Goal: Task Accomplishment & Management: Use online tool/utility

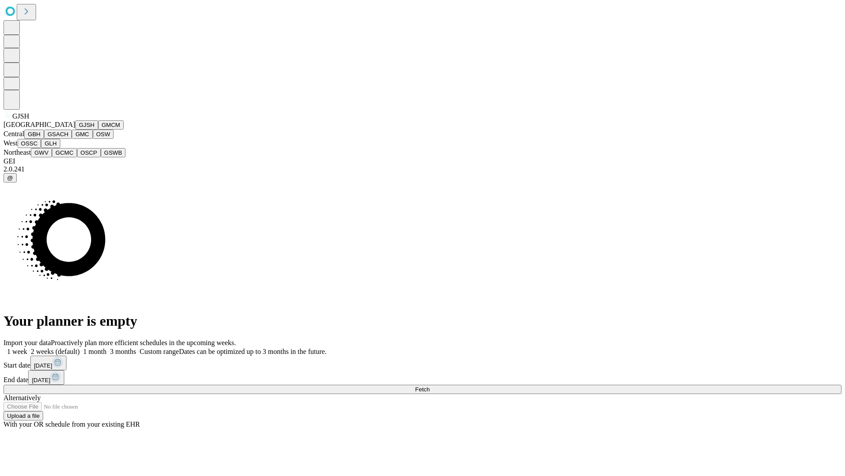
click at [75, 129] on button "GJSH" at bounding box center [86, 124] width 23 height 9
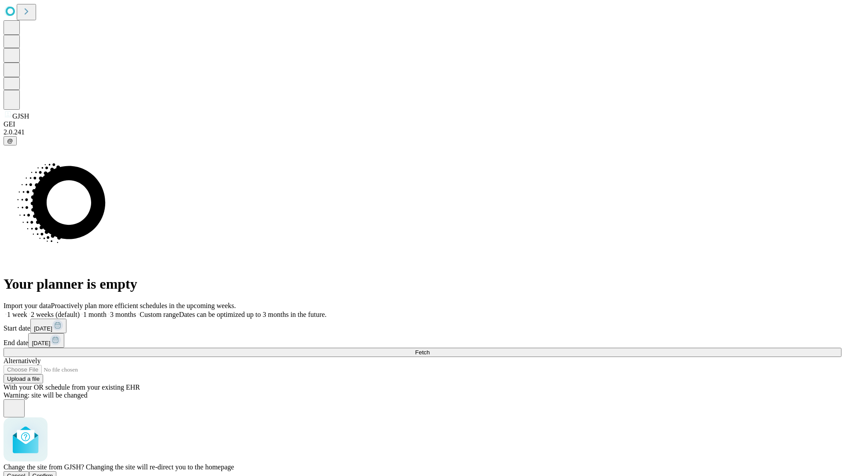
click at [53, 472] on span "Confirm" at bounding box center [43, 475] width 21 height 7
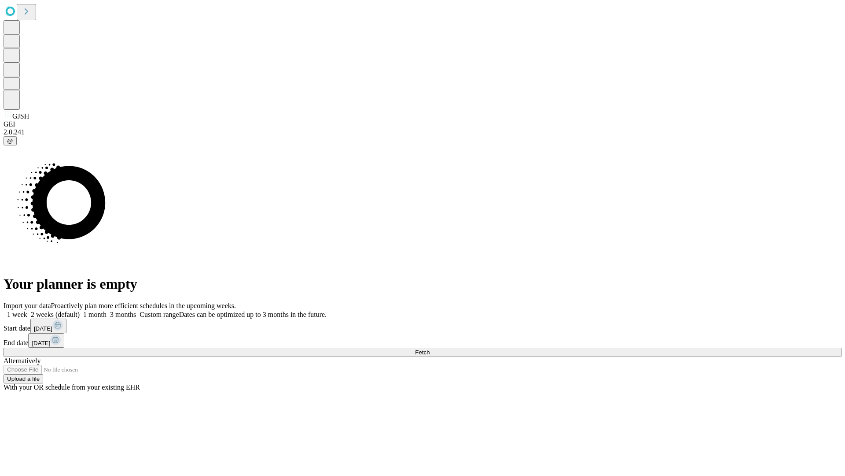
click at [80, 310] on label "2 weeks (default)" at bounding box center [53, 313] width 52 height 7
click at [430, 349] on span "Fetch" at bounding box center [422, 352] width 15 height 7
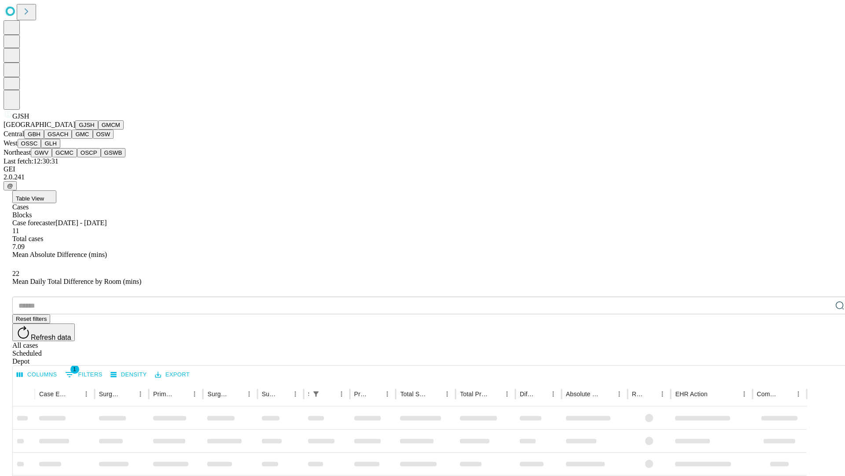
click at [98, 129] on button "GMCM" at bounding box center [111, 124] width 26 height 9
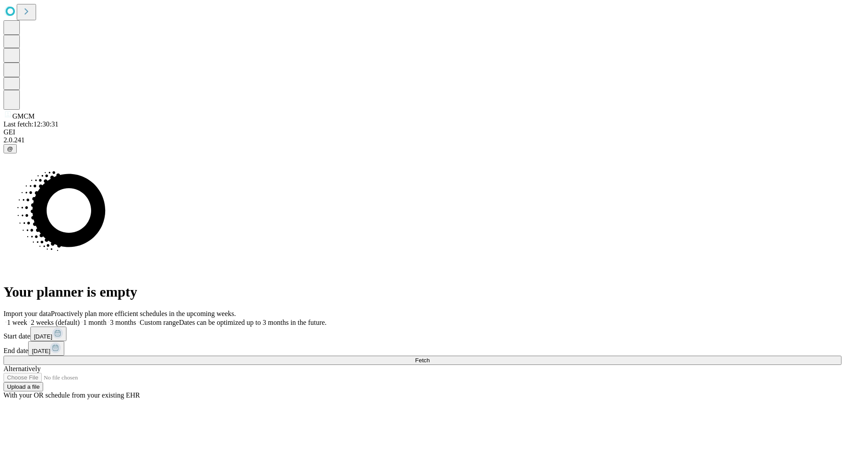
click at [80, 318] on label "2 weeks (default)" at bounding box center [53, 321] width 52 height 7
click at [430, 357] on span "Fetch" at bounding box center [422, 360] width 15 height 7
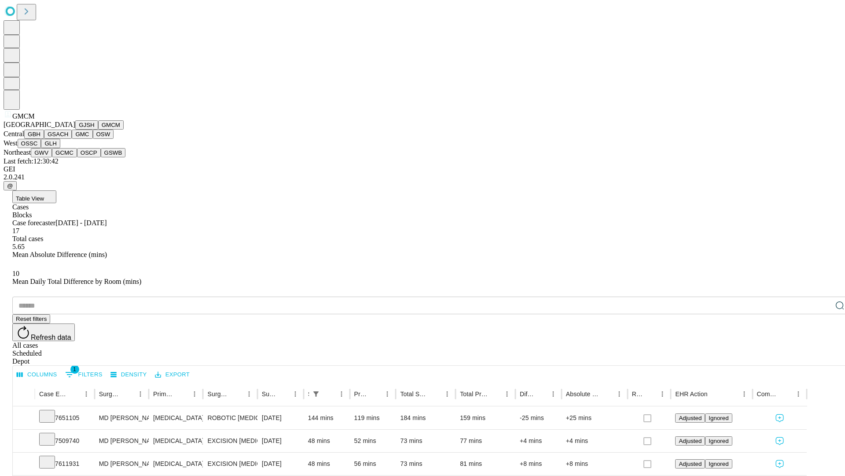
click at [44, 139] on button "GBH" at bounding box center [34, 133] width 20 height 9
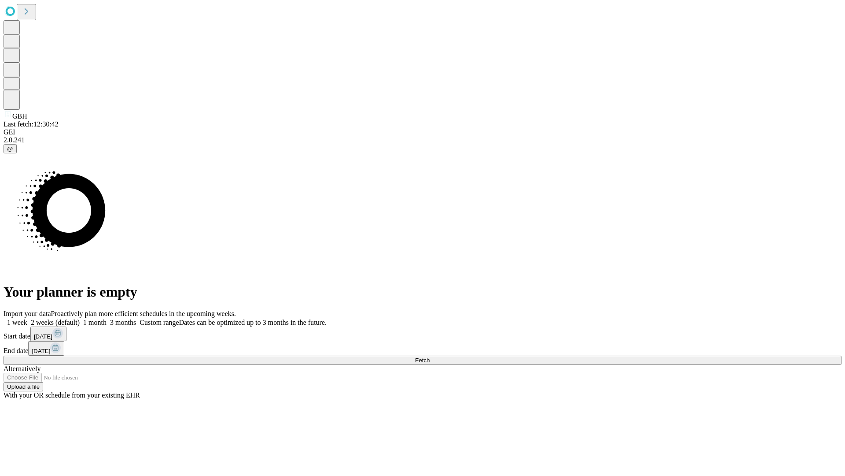
click at [80, 318] on label "2 weeks (default)" at bounding box center [53, 321] width 52 height 7
click at [430, 357] on span "Fetch" at bounding box center [422, 360] width 15 height 7
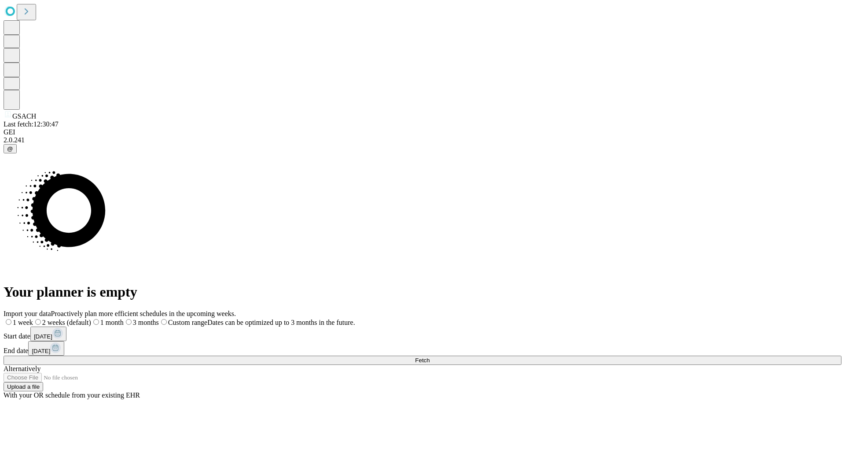
click at [91, 318] on label "2 weeks (default)" at bounding box center [62, 321] width 58 height 7
click at [430, 357] on span "Fetch" at bounding box center [422, 360] width 15 height 7
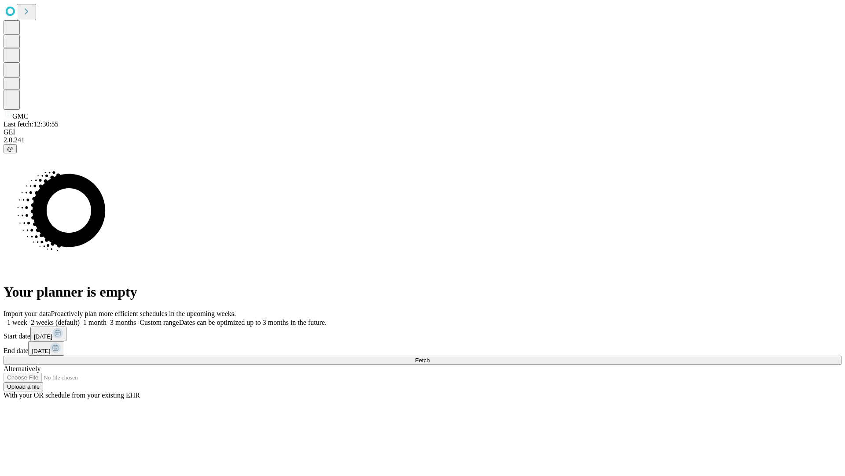
click at [80, 318] on label "2 weeks (default)" at bounding box center [53, 321] width 52 height 7
click at [430, 357] on span "Fetch" at bounding box center [422, 360] width 15 height 7
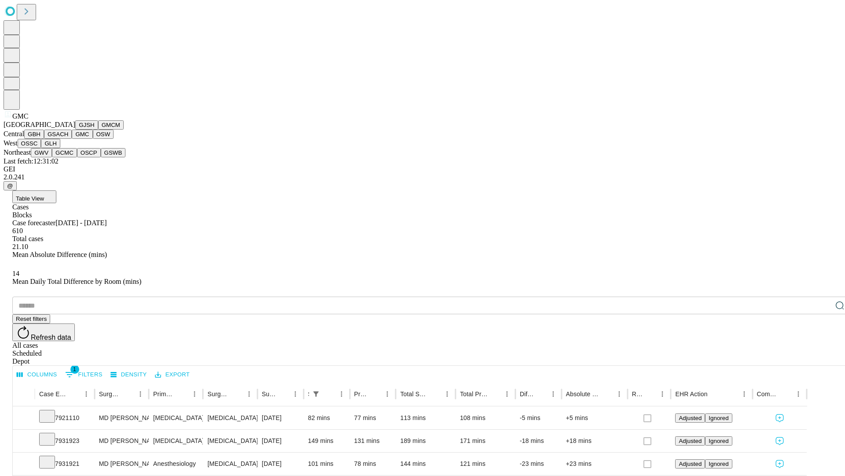
click at [93, 139] on button "OSW" at bounding box center [103, 133] width 21 height 9
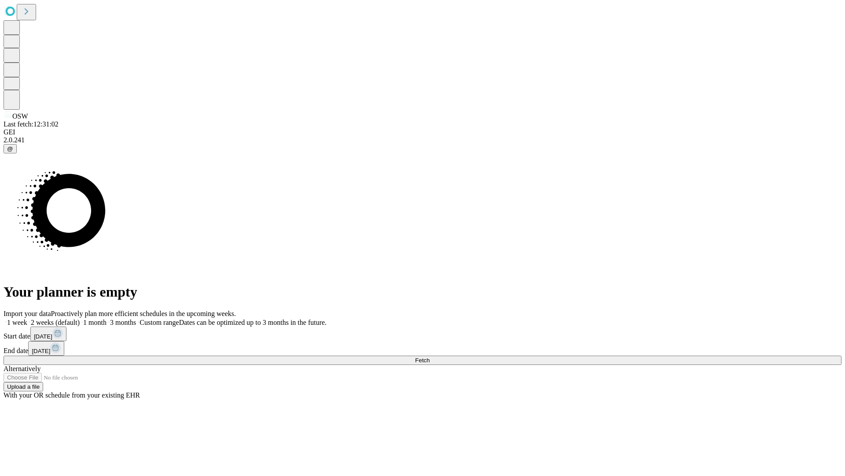
click at [80, 318] on label "2 weeks (default)" at bounding box center [53, 321] width 52 height 7
click at [430, 357] on span "Fetch" at bounding box center [422, 360] width 15 height 7
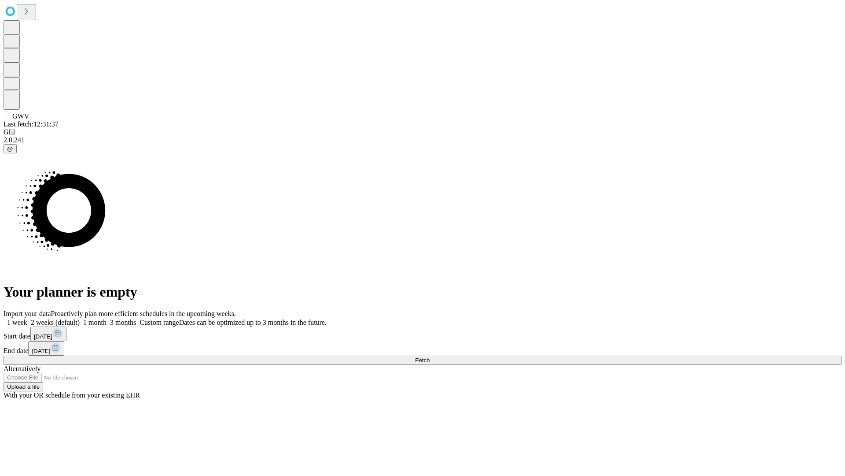
click at [430, 357] on span "Fetch" at bounding box center [422, 360] width 15 height 7
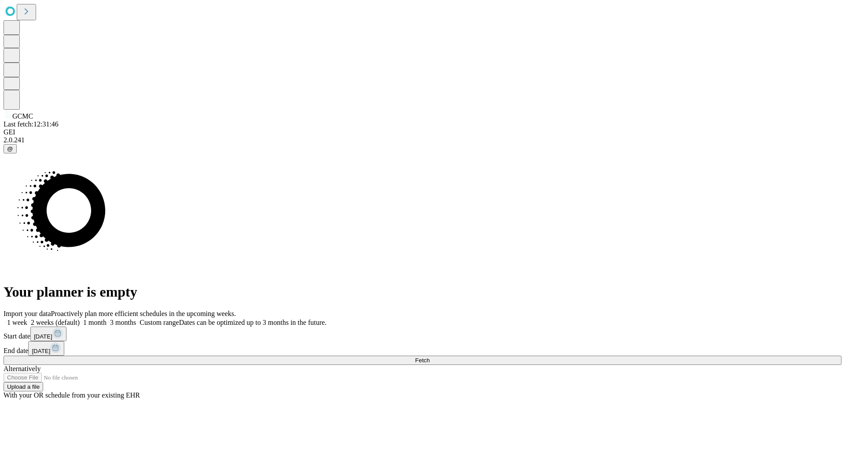
click at [80, 318] on label "2 weeks (default)" at bounding box center [53, 321] width 52 height 7
click at [430, 357] on span "Fetch" at bounding box center [422, 360] width 15 height 7
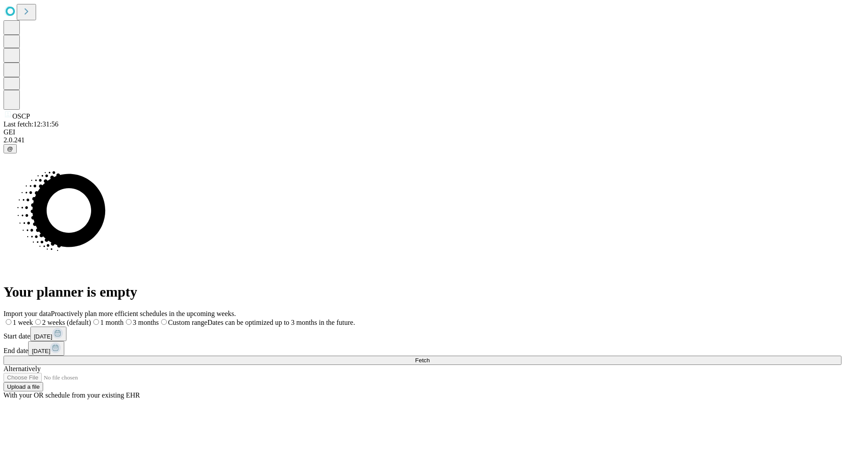
click at [91, 318] on label "2 weeks (default)" at bounding box center [62, 321] width 58 height 7
click at [430, 357] on span "Fetch" at bounding box center [422, 360] width 15 height 7
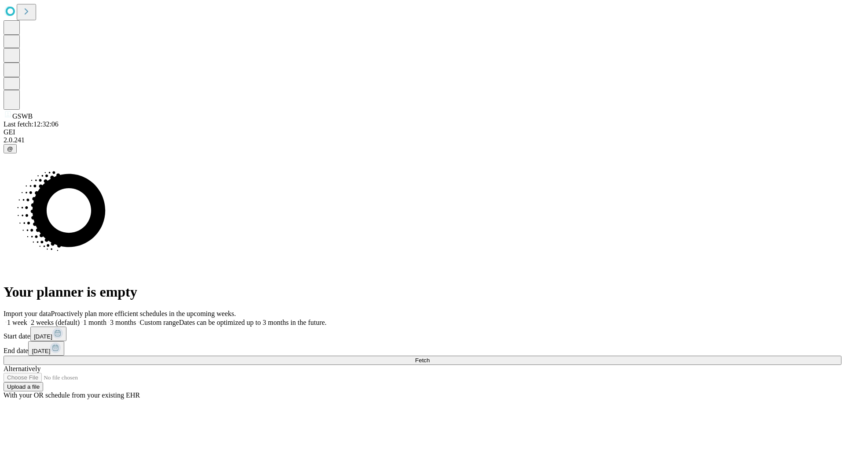
click at [80, 318] on label "2 weeks (default)" at bounding box center [53, 321] width 52 height 7
click at [430, 357] on span "Fetch" at bounding box center [422, 360] width 15 height 7
